Goal: Task Accomplishment & Management: Manage account settings

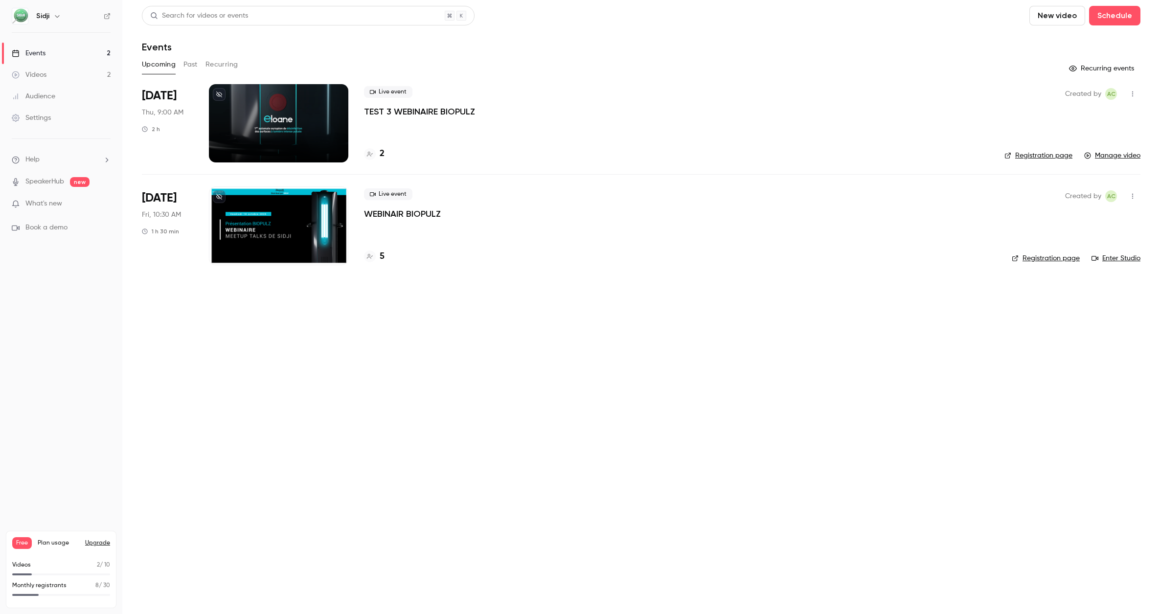
click at [54, 73] on link "Videos 2" at bounding box center [61, 75] width 122 height 22
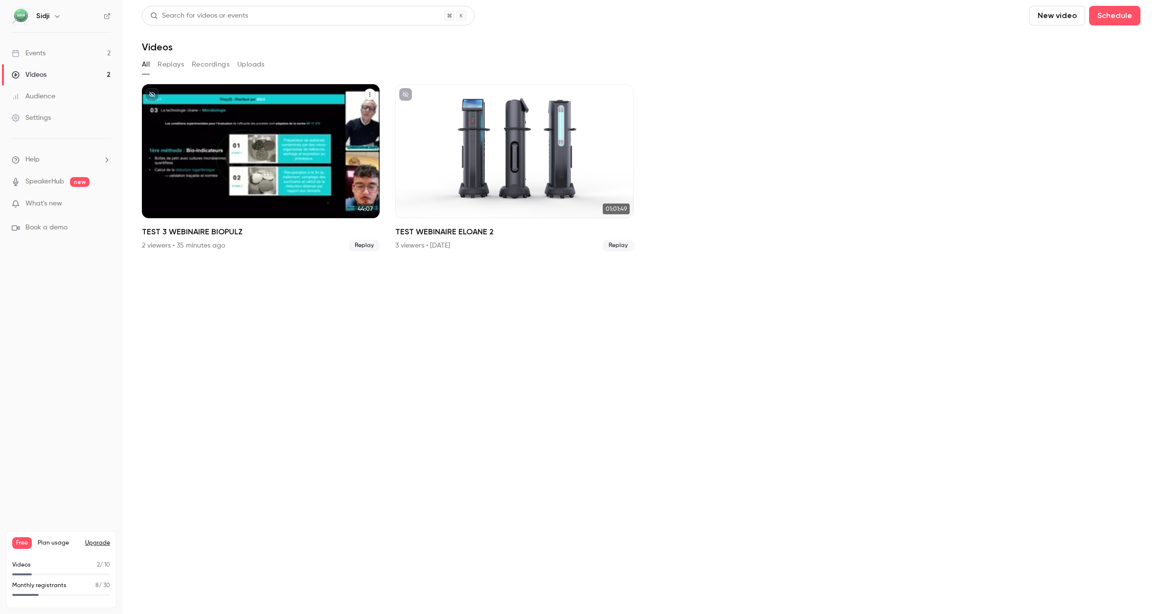
click at [370, 94] on icon "TEST 3 WEBINAIRE BIOPULZ" at bounding box center [369, 94] width 1 height 4
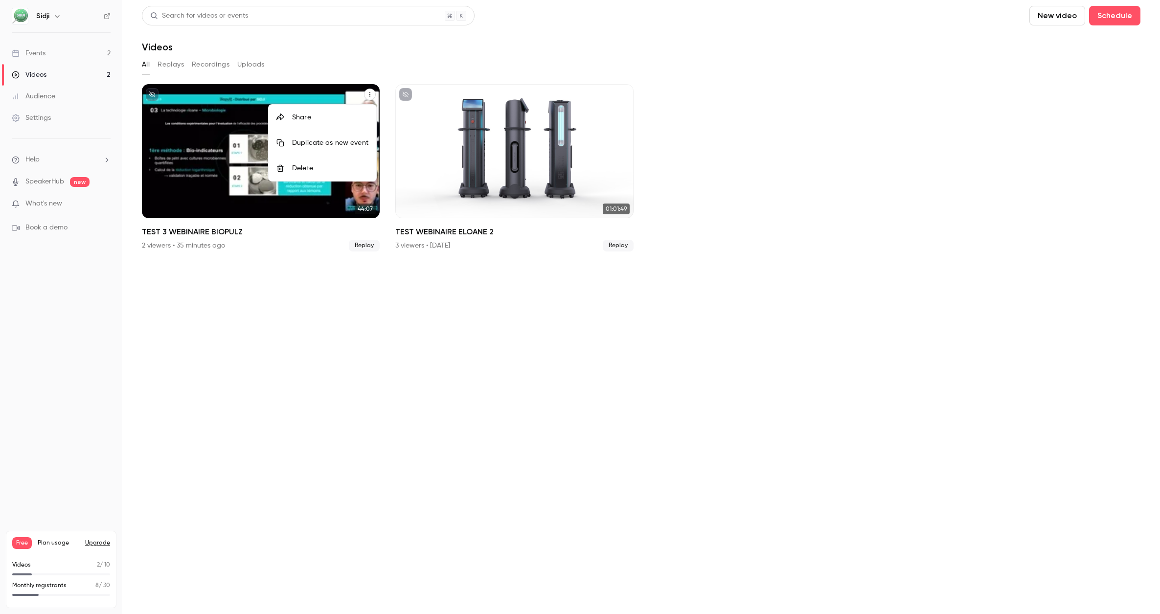
click at [323, 165] on div "Delete" at bounding box center [330, 168] width 76 height 10
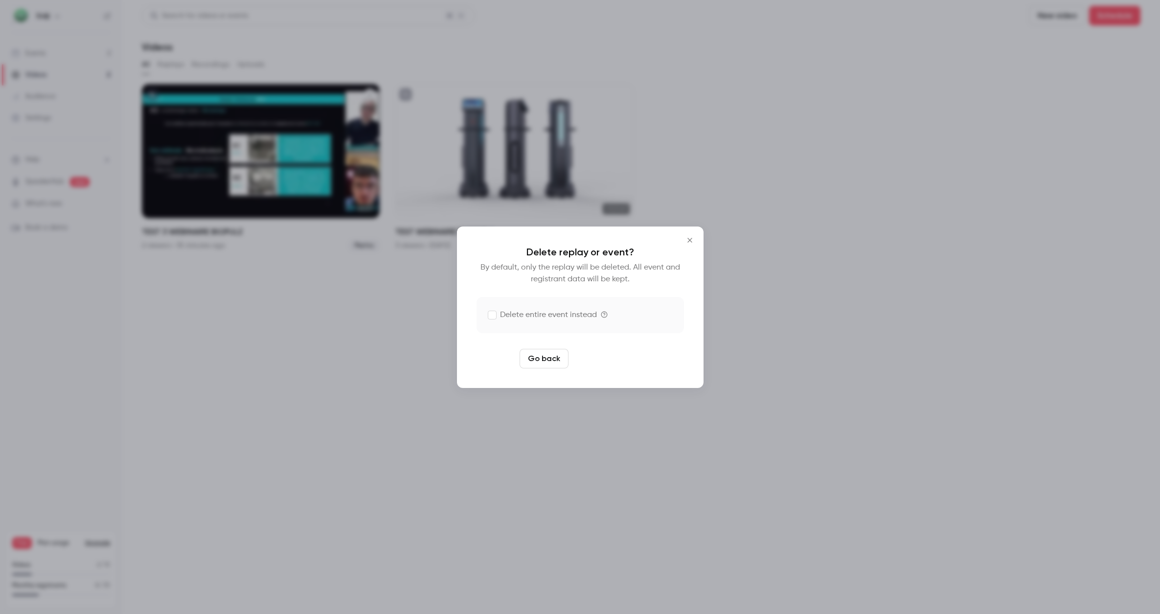
click at [599, 358] on button "Delete replay" at bounding box center [606, 359] width 68 height 20
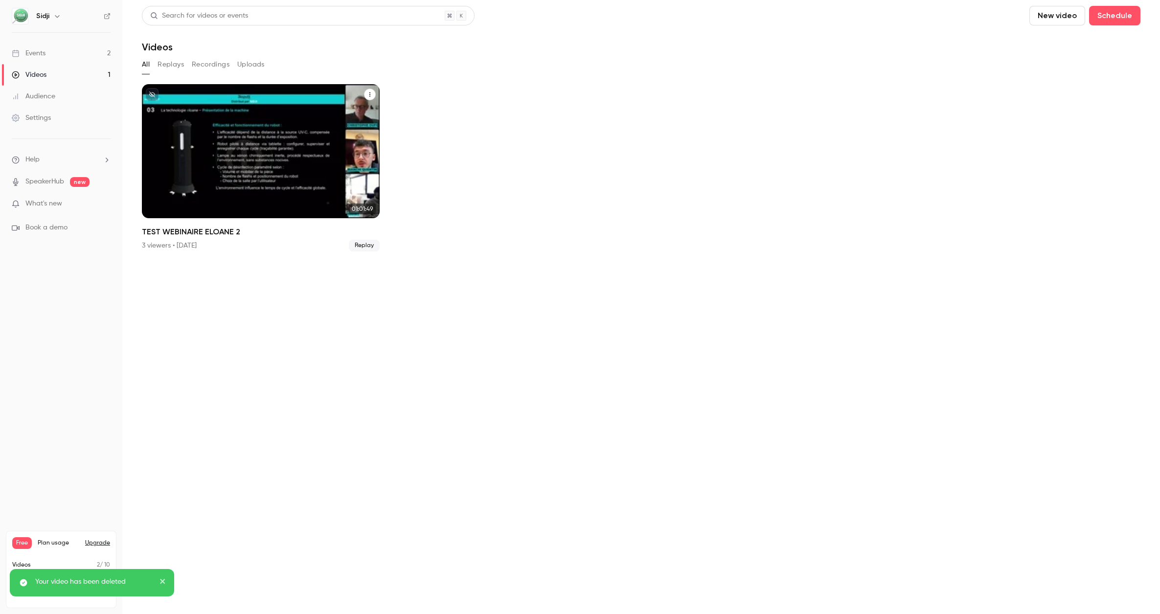
click at [371, 94] on icon "TEST WEBINAIRE ELOANE 2" at bounding box center [370, 94] width 6 height 6
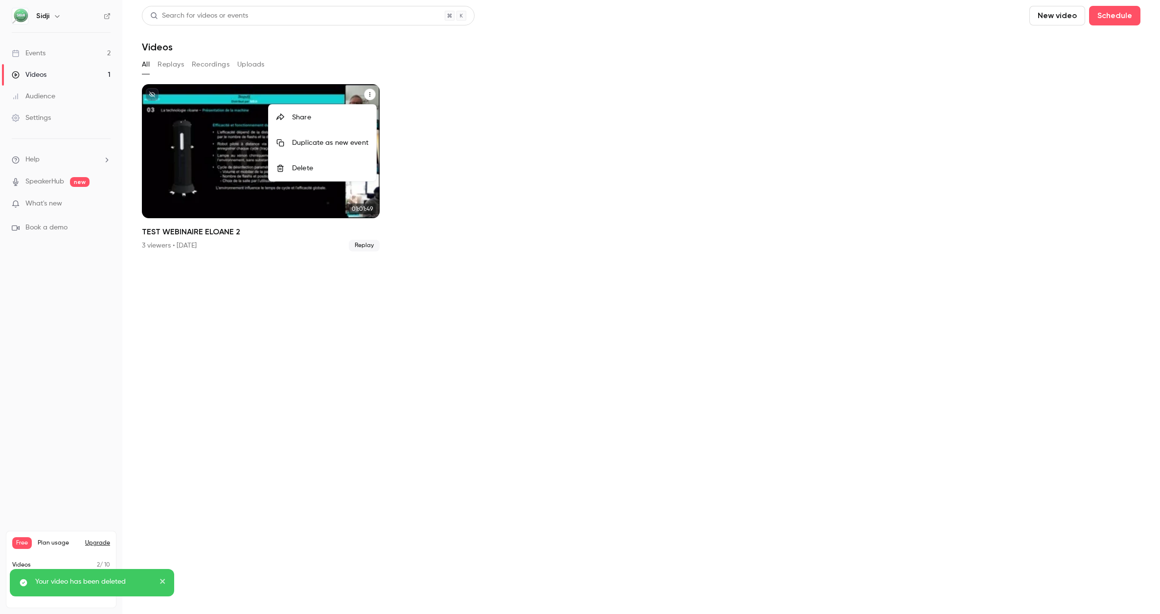
click at [324, 169] on div "Delete" at bounding box center [330, 168] width 76 height 10
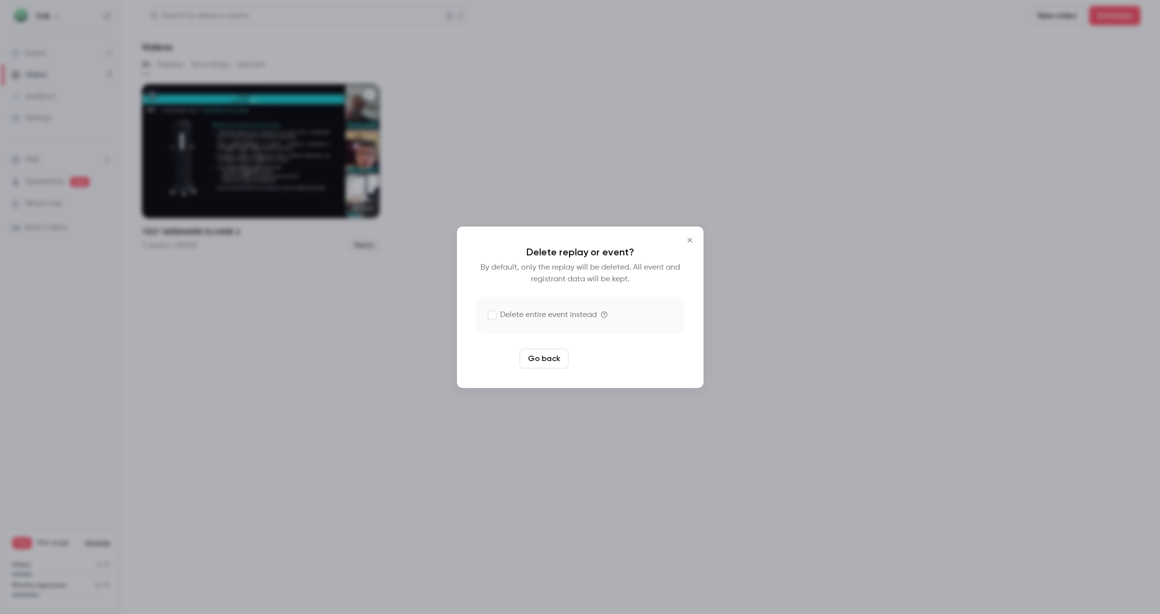
click at [603, 364] on button "Delete replay" at bounding box center [606, 359] width 68 height 20
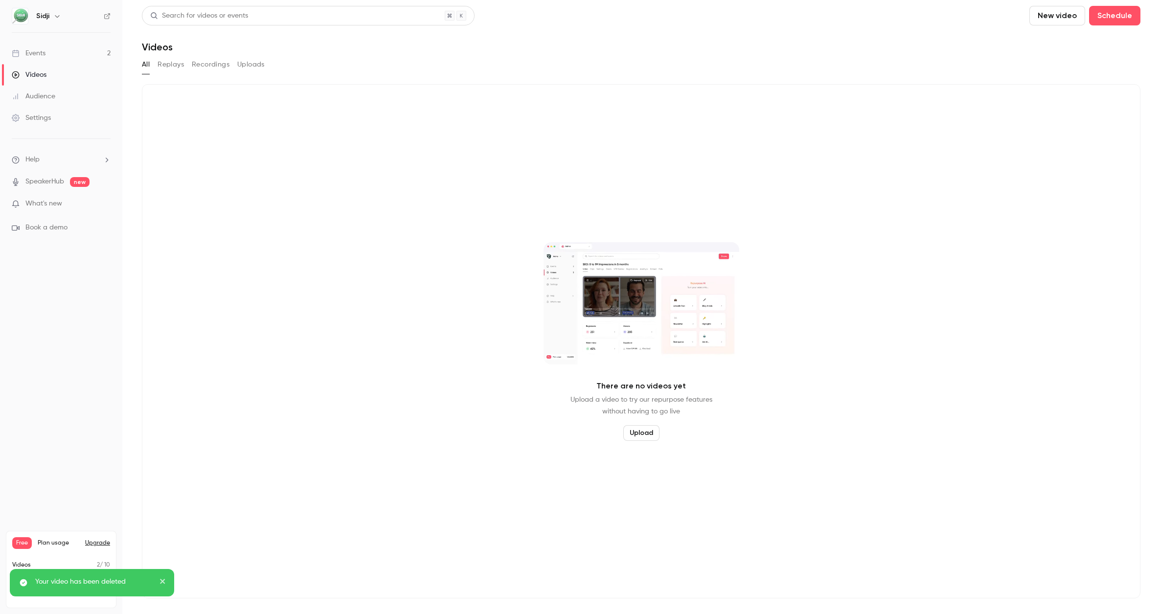
click at [61, 58] on link "Events 2" at bounding box center [61, 54] width 122 height 22
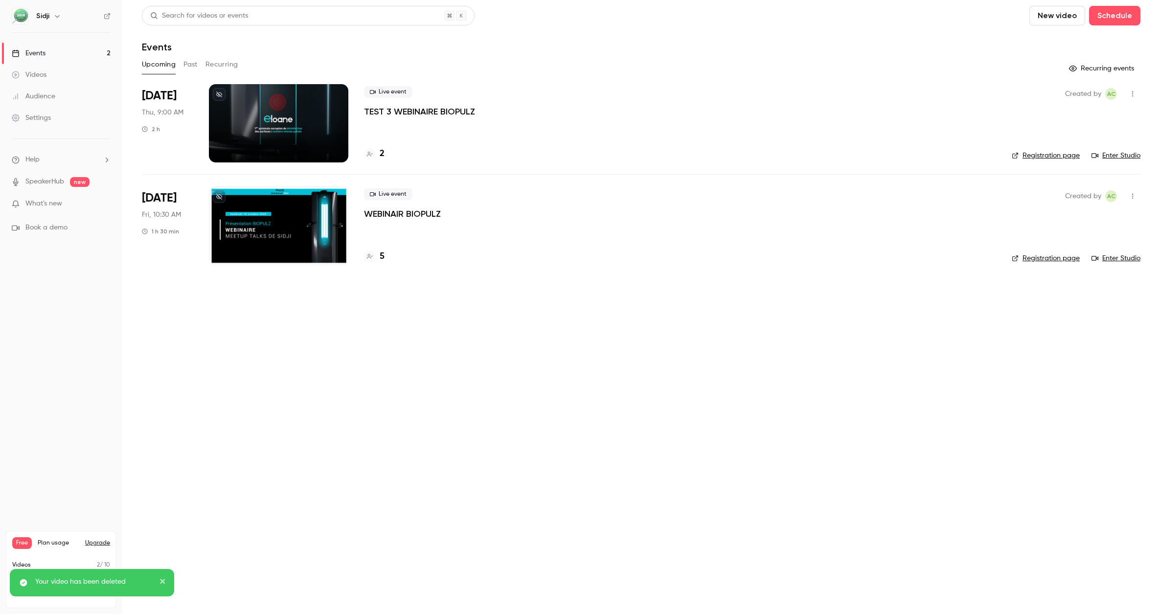
click at [1135, 94] on icon "button" at bounding box center [1132, 93] width 8 height 7
click at [1133, 96] on icon "button" at bounding box center [1132, 93] width 1 height 5
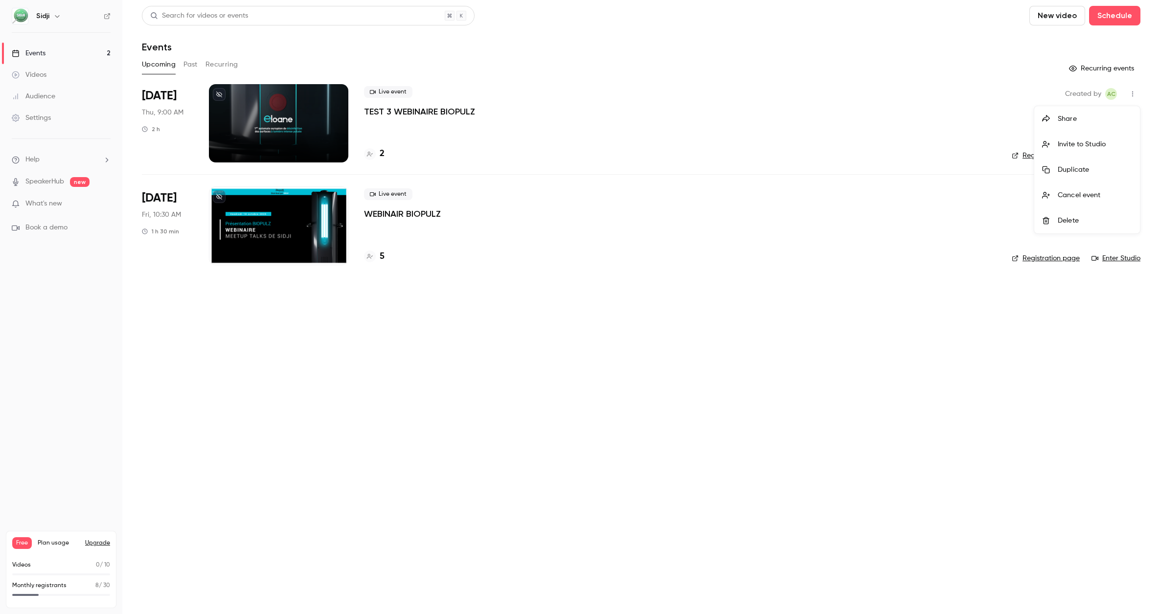
click at [1077, 215] on li "Delete" at bounding box center [1087, 220] width 106 height 25
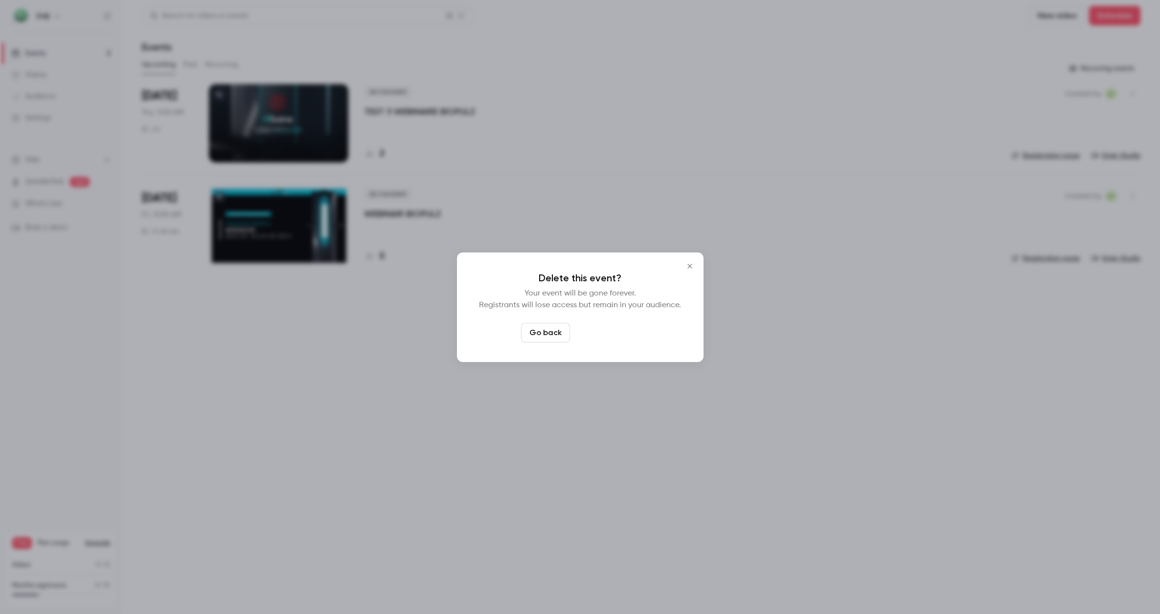
click at [623, 335] on button "Delete event" at bounding box center [607, 333] width 66 height 20
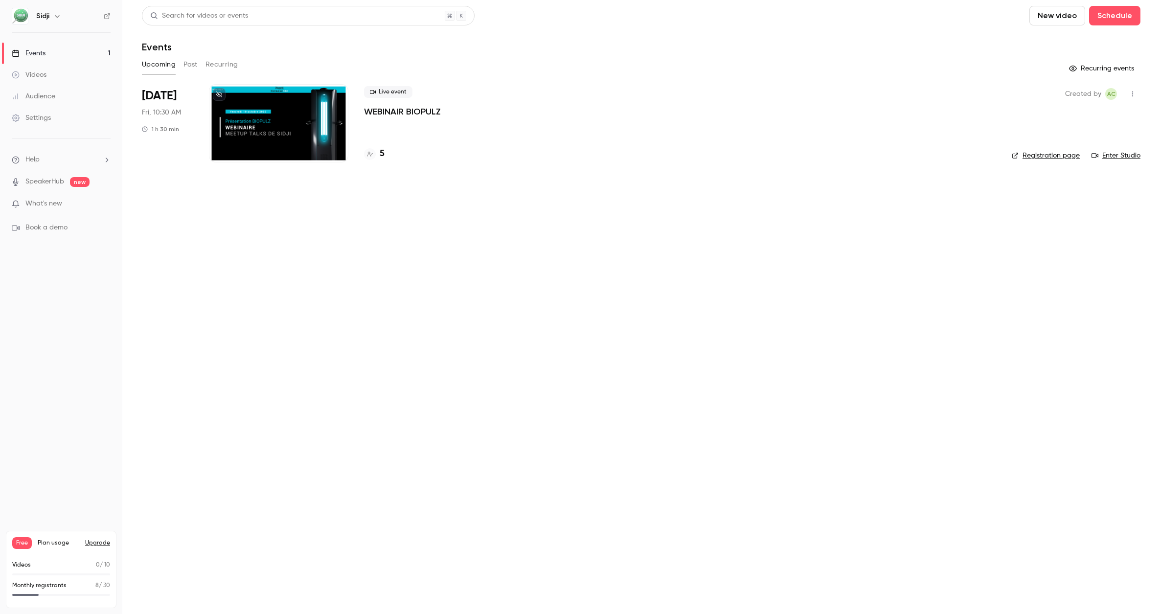
click at [276, 137] on div at bounding box center [278, 123] width 139 height 78
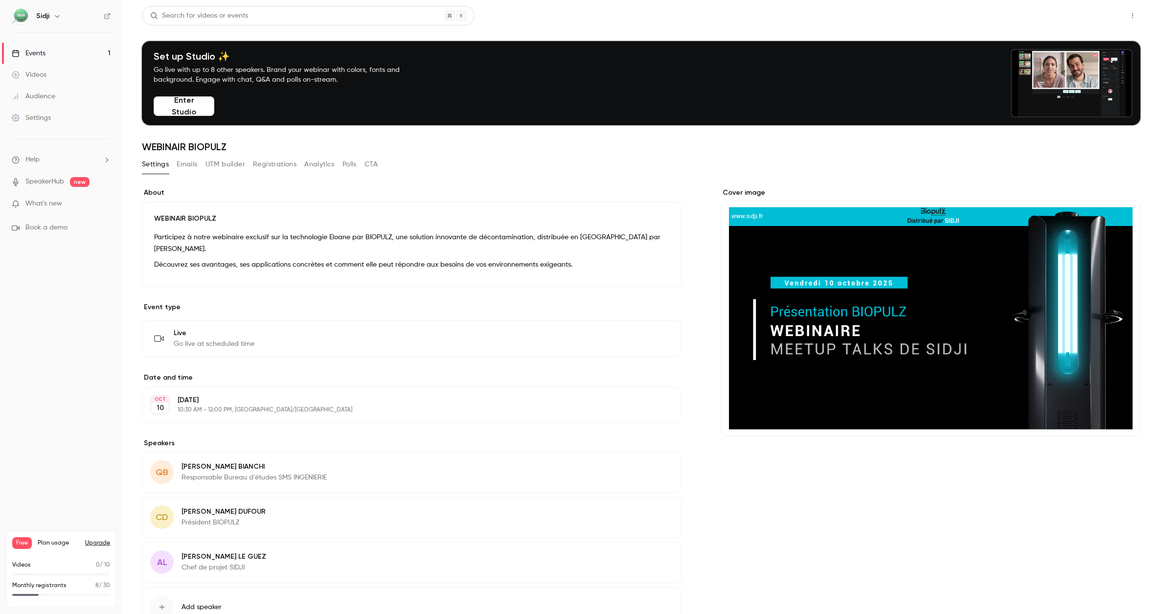
click at [1084, 16] on button "Share" at bounding box center [1097, 16] width 39 height 20
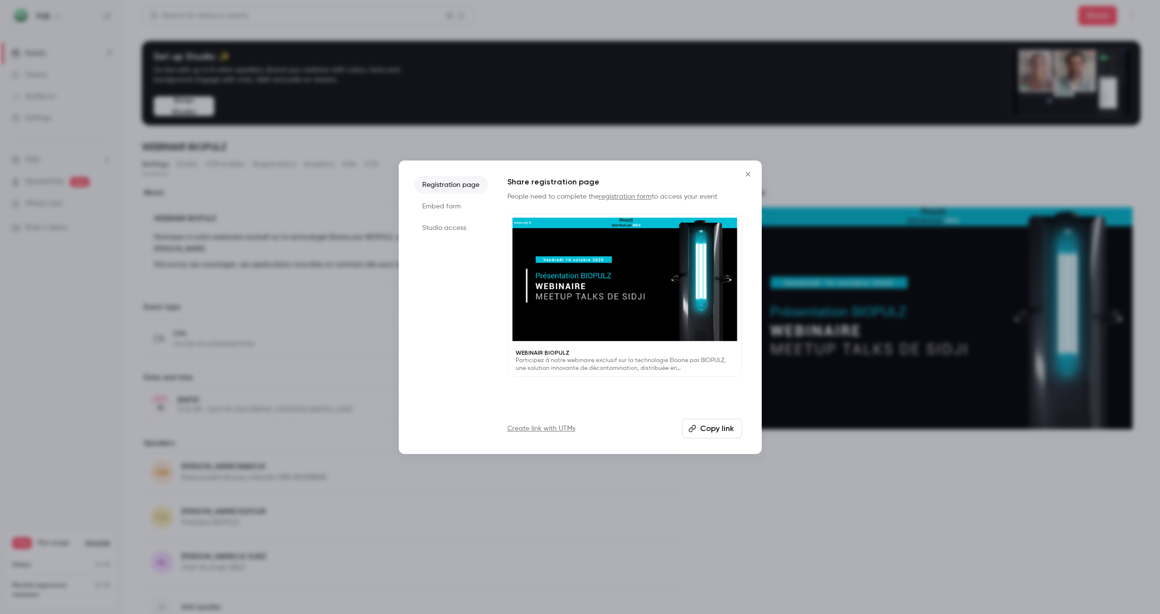
click at [446, 211] on li "Embed form" at bounding box center [450, 207] width 73 height 18
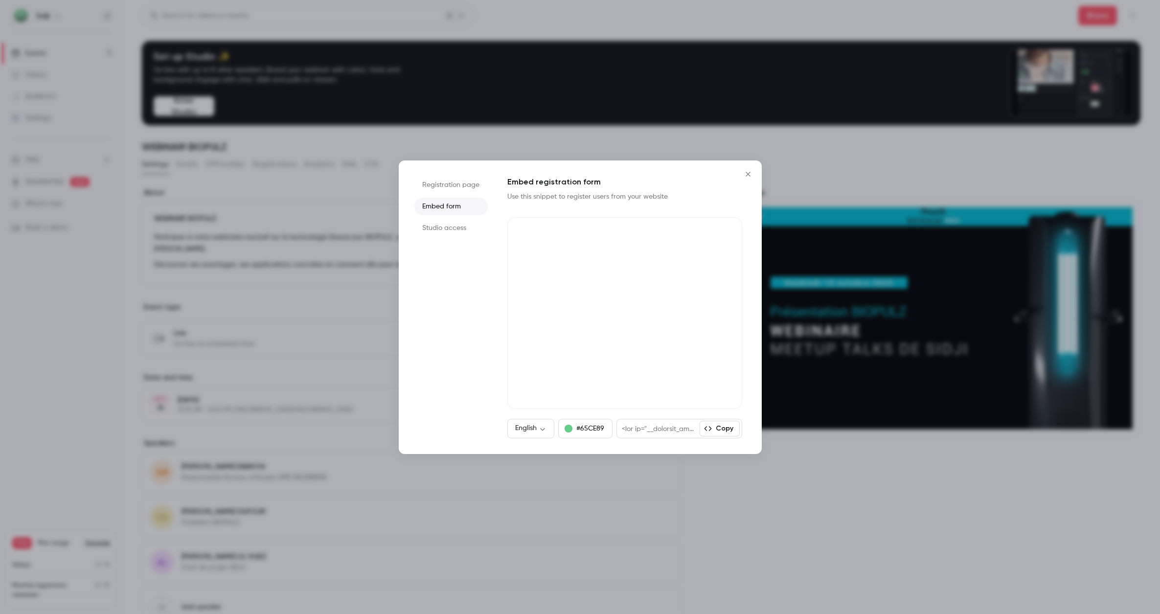
click at [432, 226] on li "Studio access" at bounding box center [450, 228] width 73 height 18
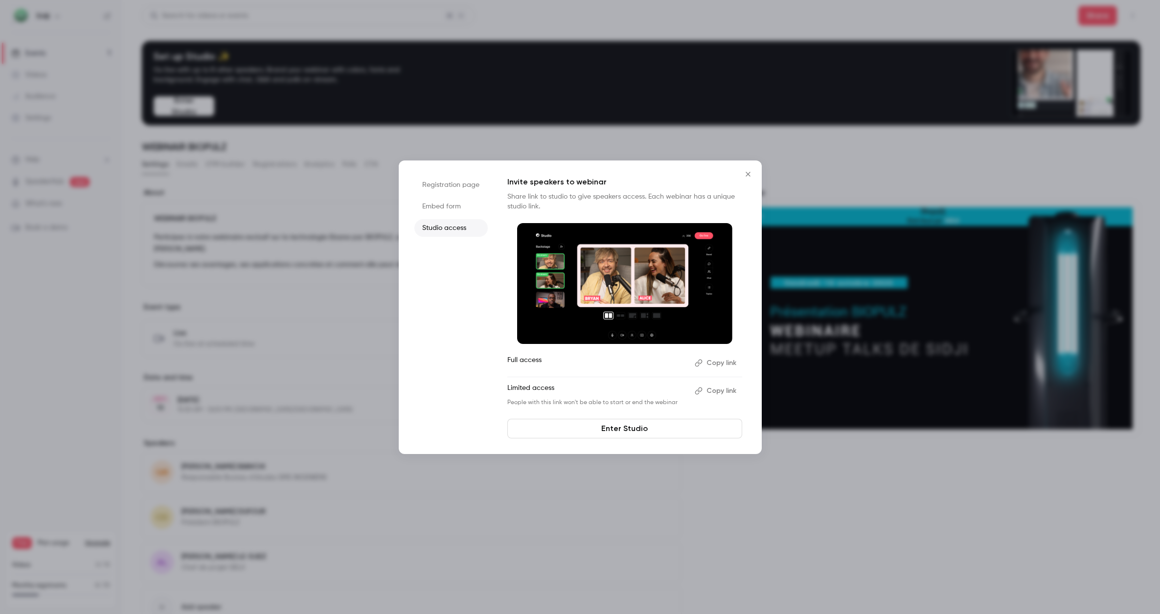
click at [439, 196] on ul "Registration page Embed form Studio access" at bounding box center [450, 307] width 73 height 262
click at [446, 188] on li "Registration page" at bounding box center [450, 185] width 73 height 18
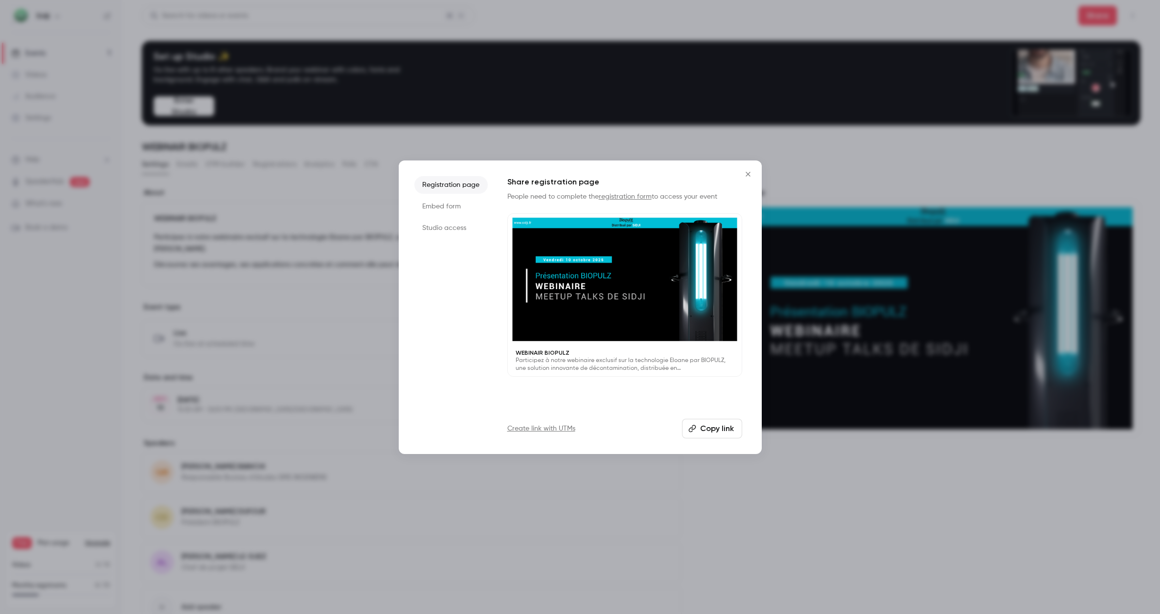
click at [746, 174] on icon "Close" at bounding box center [748, 174] width 12 height 8
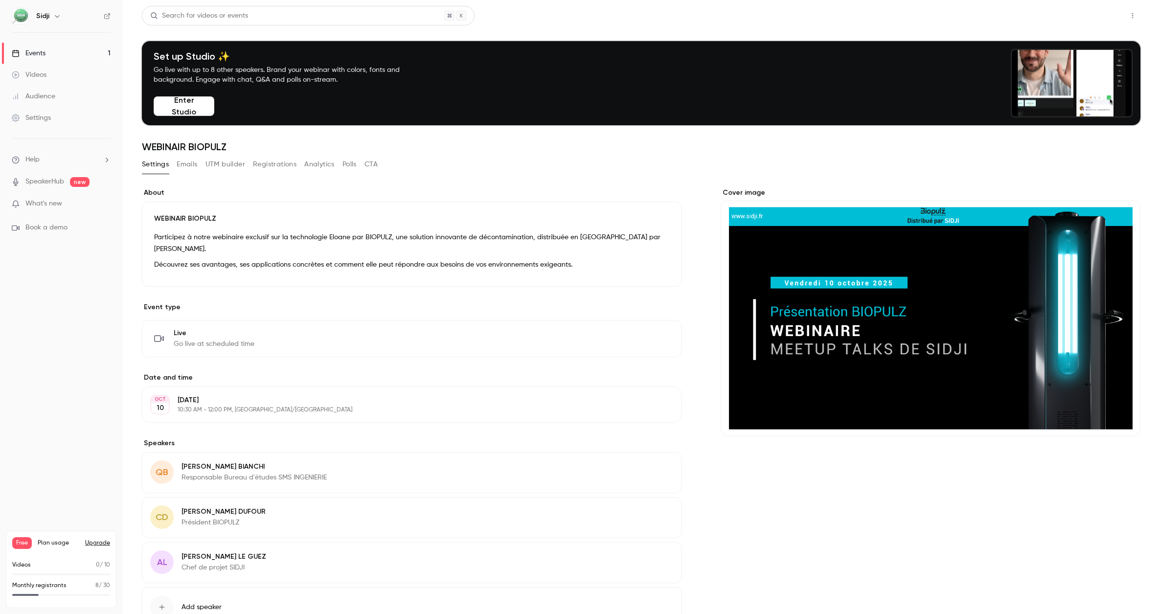
click at [1096, 17] on button "Share" at bounding box center [1097, 16] width 39 height 20
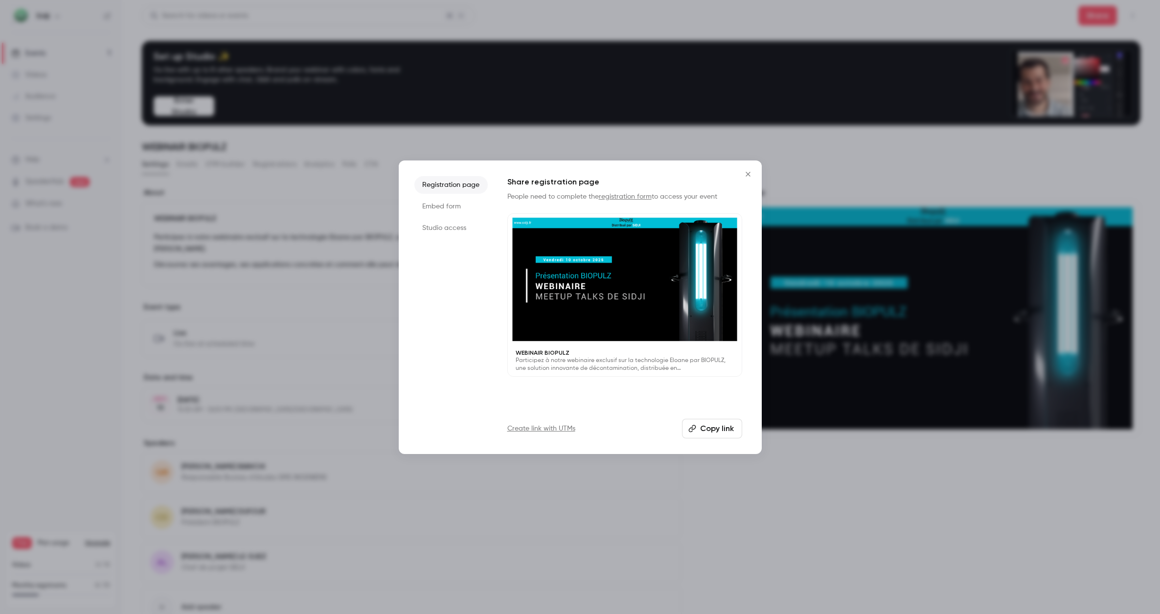
click at [707, 432] on button "Copy link" at bounding box center [712, 429] width 60 height 20
click at [746, 175] on icon "Close" at bounding box center [747, 174] width 4 height 4
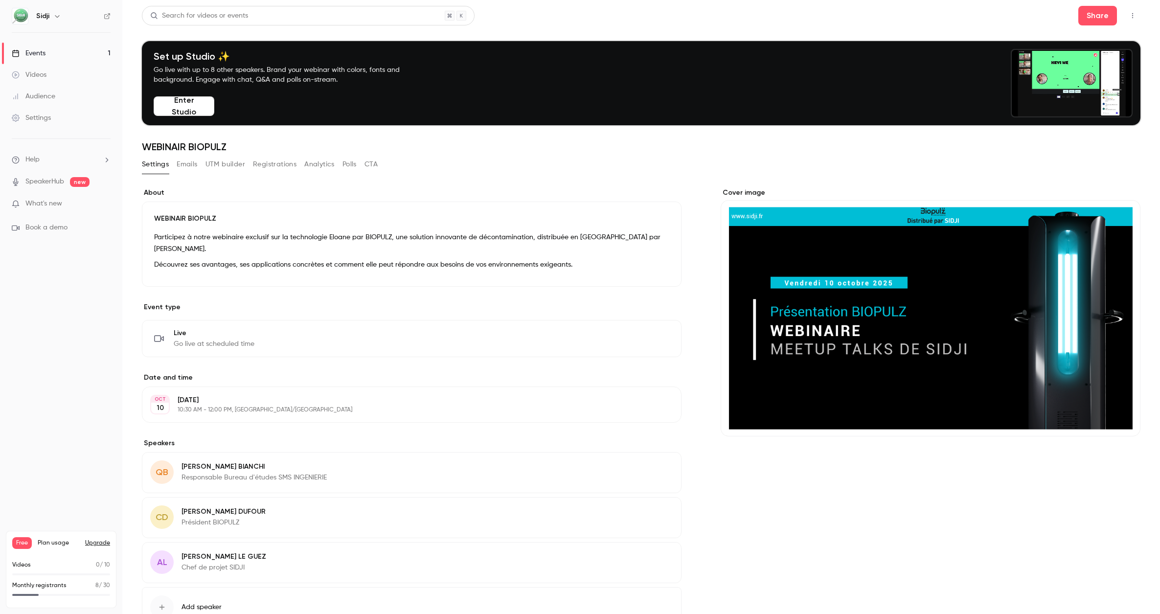
click at [259, 163] on button "Registrations" at bounding box center [275, 165] width 44 height 16
